Goal: Find specific page/section: Find specific page/section

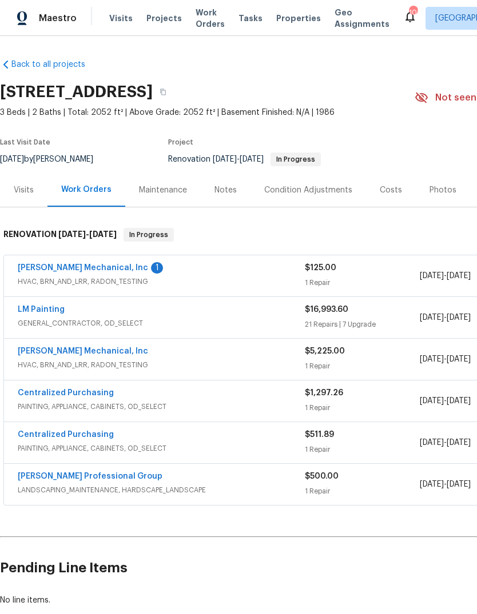
click at [99, 266] on link "[PERSON_NAME] Mechanical, Inc" at bounding box center [83, 268] width 130 height 8
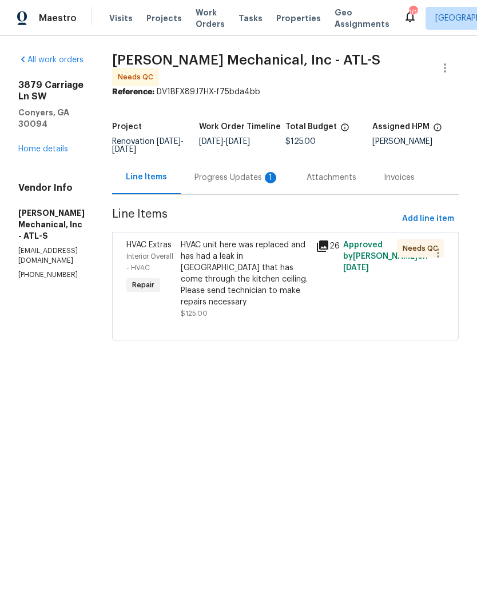
click at [262, 183] on div "Progress Updates 1" at bounding box center [236, 177] width 85 height 11
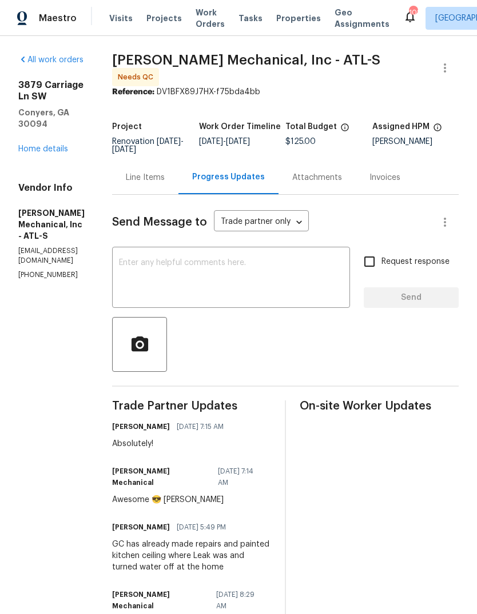
click at [58, 145] on link "Home details" at bounding box center [43, 149] width 50 height 8
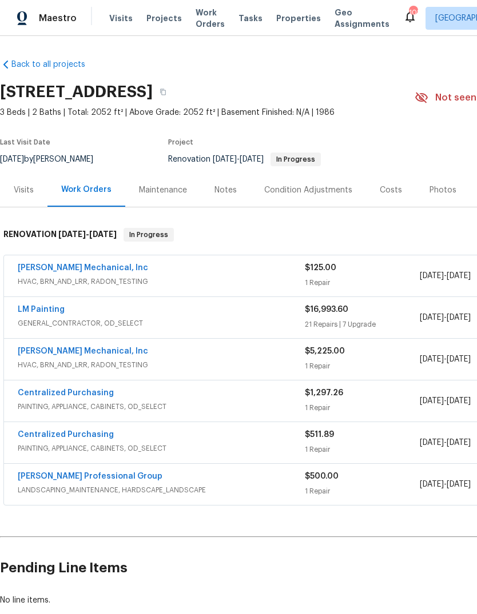
click at [397, 196] on div "Costs" at bounding box center [391, 190] width 50 height 34
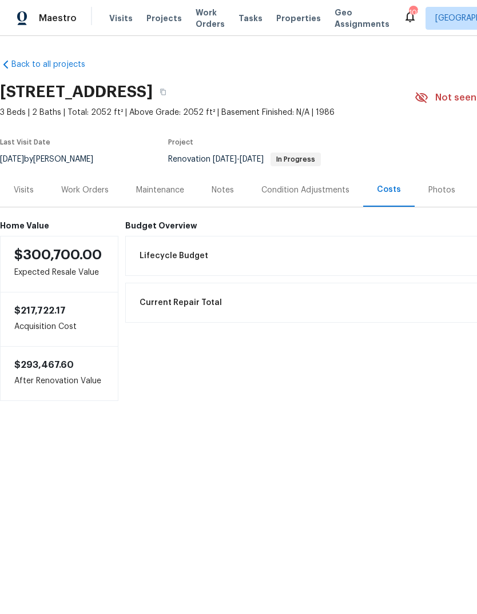
click at [329, 194] on div "Condition Adjustments" at bounding box center [305, 190] width 88 height 11
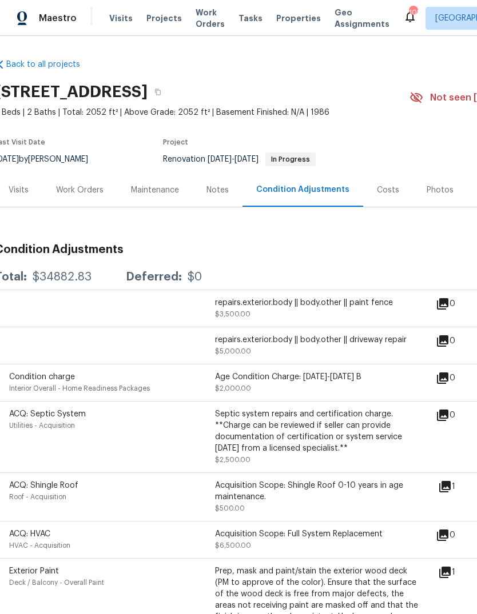
scroll to position [0, 5]
click at [97, 183] on div "Work Orders" at bounding box center [79, 190] width 75 height 34
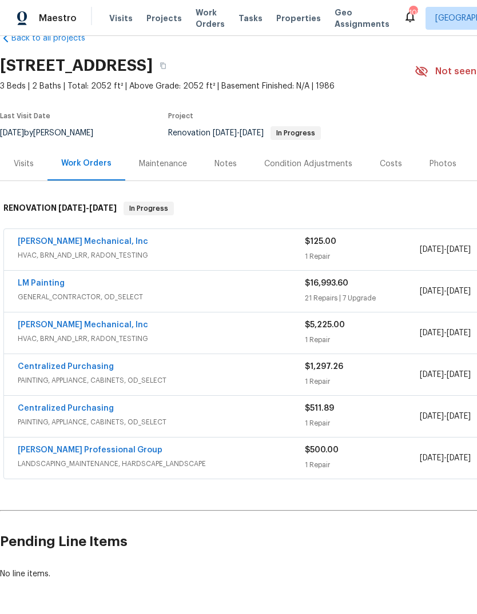
scroll to position [26, 0]
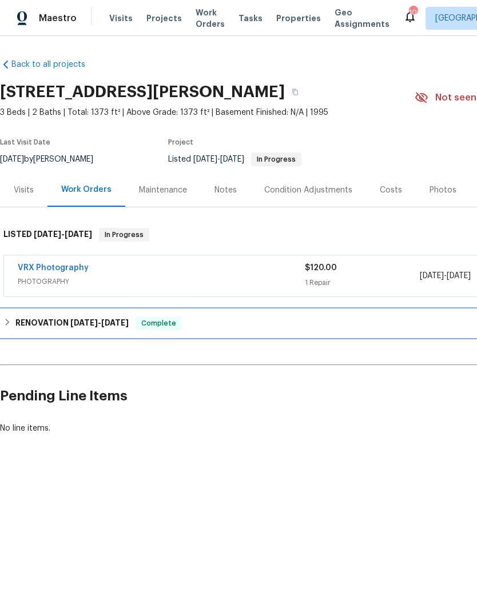
click at [59, 324] on h6 "RENOVATION 9/2/25 - 9/18/25" at bounding box center [71, 324] width 113 height 14
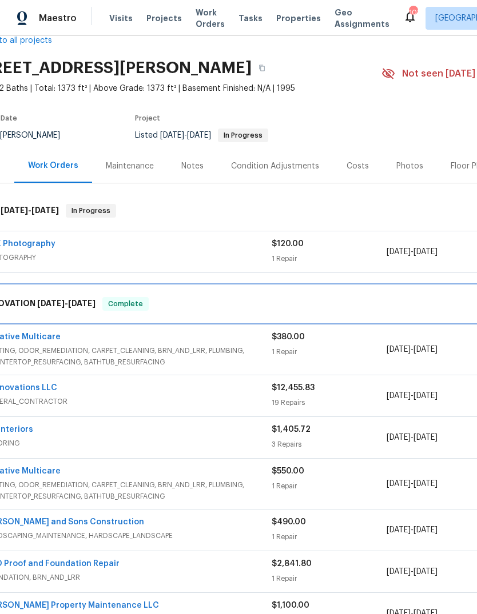
scroll to position [25, 35]
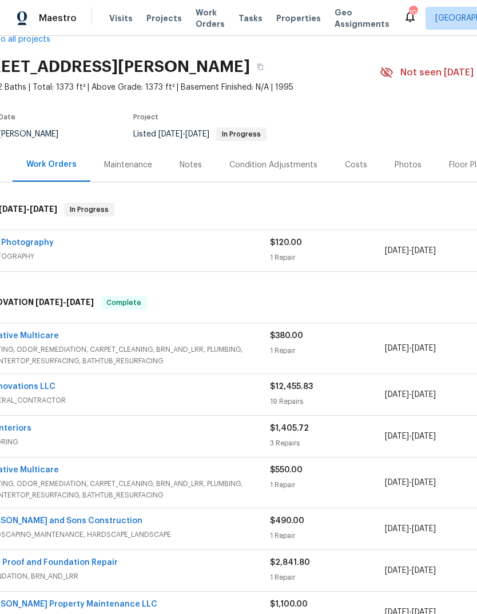
click at [251, 160] on div "Condition Adjustments" at bounding box center [273, 164] width 88 height 11
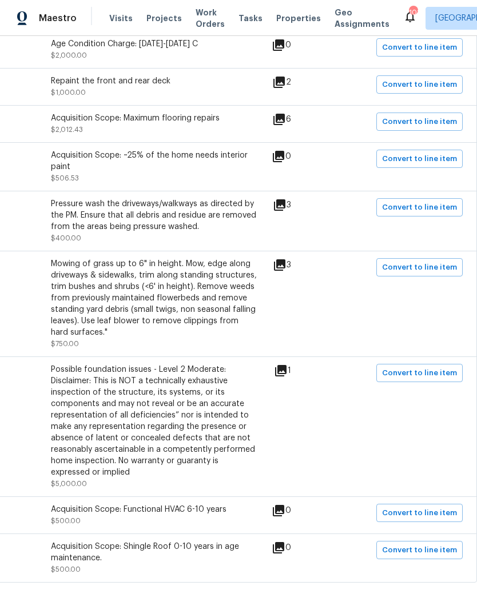
scroll to position [258, 169]
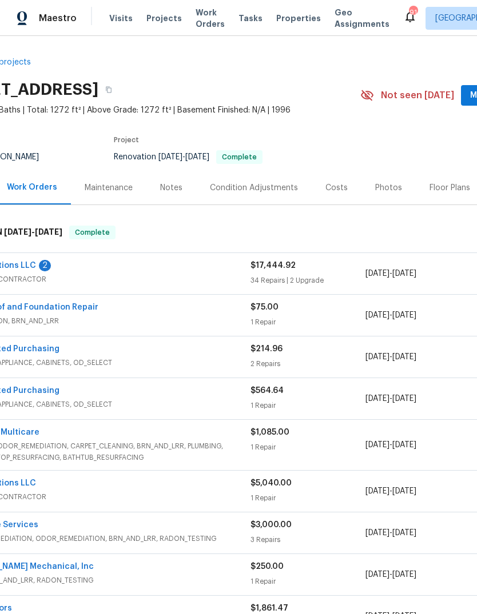
scroll to position [6, 55]
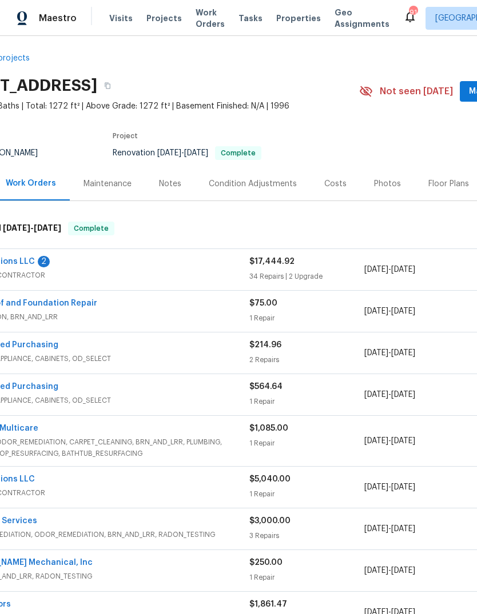
click at [334, 191] on div "Costs" at bounding box center [335, 184] width 50 height 34
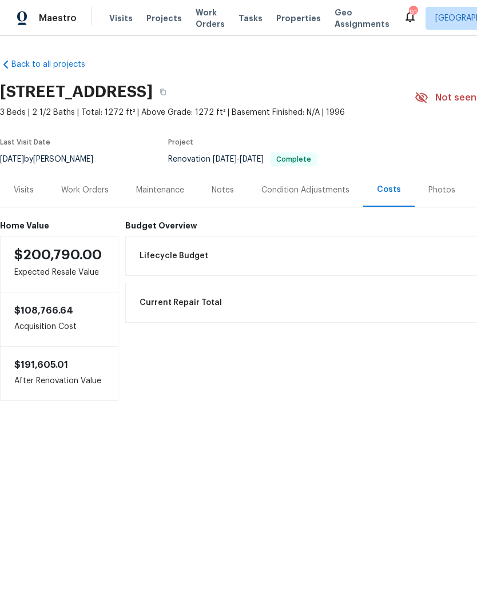
click at [110, 196] on div "Work Orders" at bounding box center [84, 190] width 75 height 34
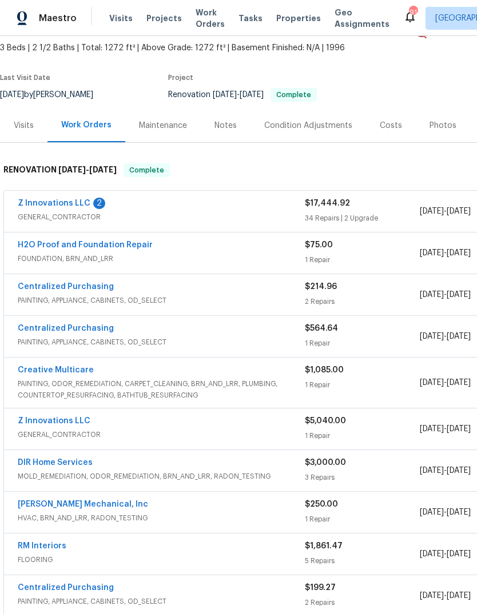
scroll to position [64, 0]
